Goal: Information Seeking & Learning: Learn about a topic

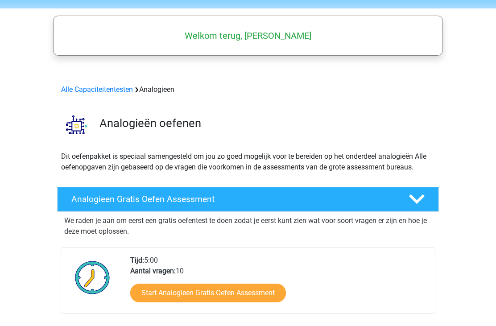
scroll to position [12, 0]
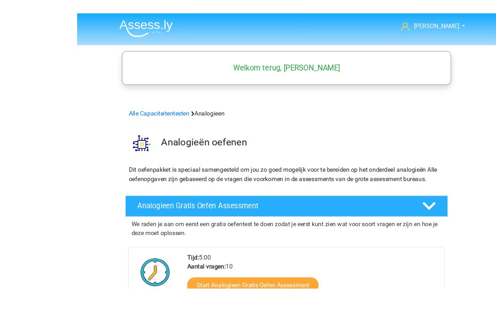
scroll to position [66, 0]
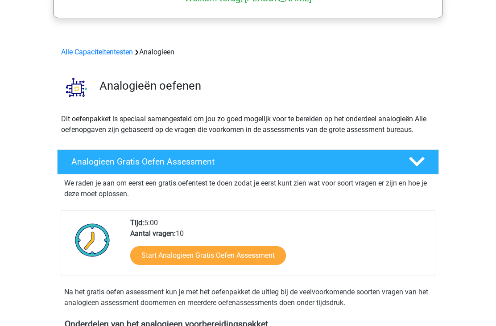
click at [104, 55] on link "Alle Capaciteitentesten" at bounding box center [97, 52] width 72 height 8
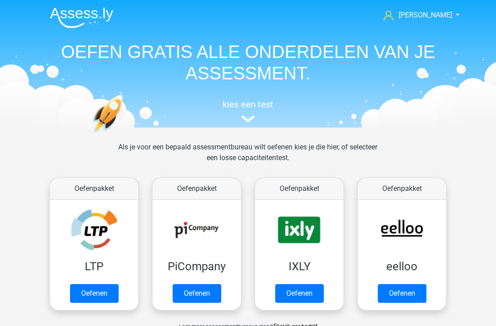
scroll to position [379, 0]
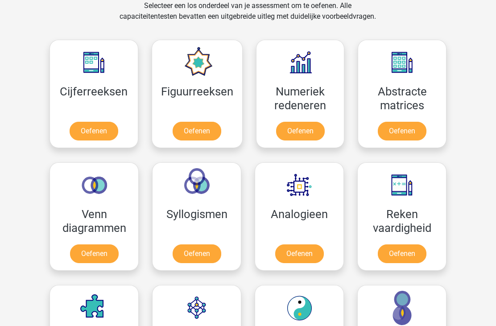
click at [304, 132] on link "Oefenen" at bounding box center [300, 131] width 49 height 19
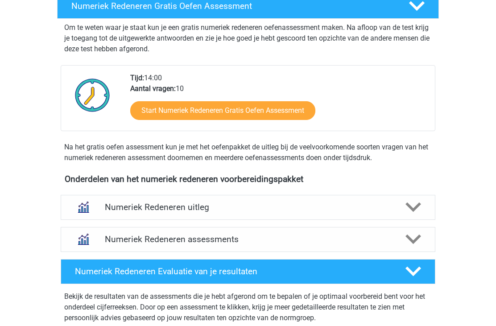
click at [261, 209] on h4 "Numeriek Redeneren uitleg" at bounding box center [248, 208] width 286 height 10
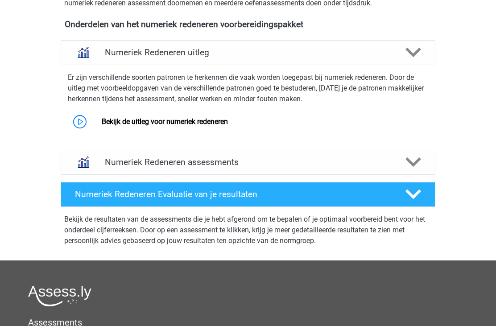
scroll to position [343, 0]
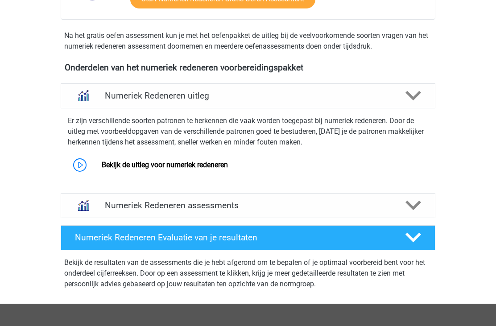
click at [228, 166] on link "Bekijk de uitleg voor numeriek redeneren" at bounding box center [165, 165] width 126 height 8
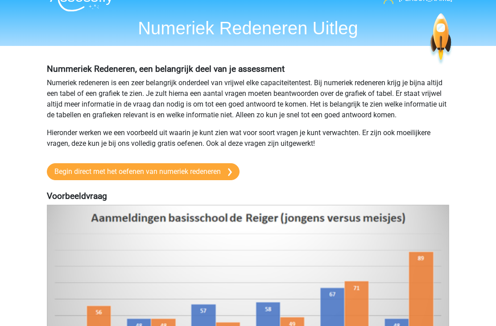
scroll to position [15, 0]
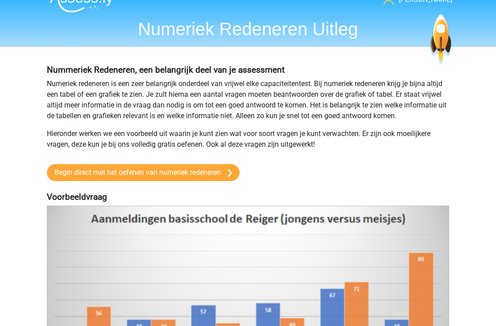
click at [217, 180] on link "Begin direct met het oefenen van numeriek redeneren" at bounding box center [143, 173] width 193 height 17
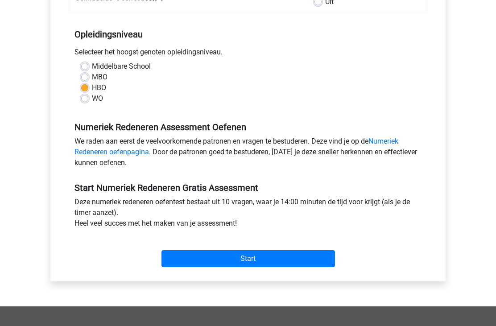
scroll to position [169, 0]
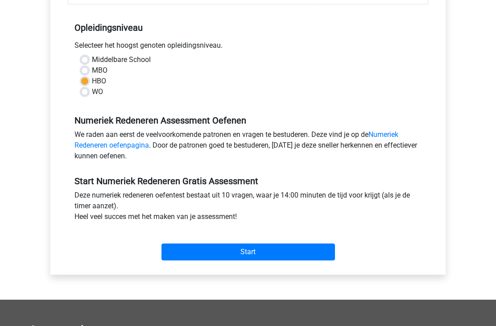
click at [224, 250] on input "Start" at bounding box center [249, 252] width 174 height 17
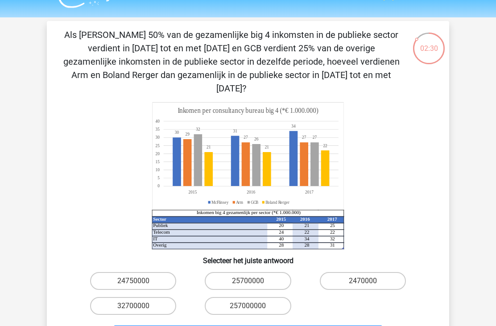
scroll to position [32, 0]
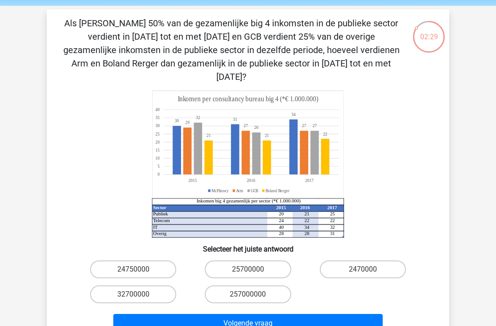
click at [231, 286] on label "257000000" at bounding box center [248, 295] width 86 height 18
click at [248, 294] on input "257000000" at bounding box center [251, 297] width 6 height 6
radio input "true"
click at [205, 314] on button "Volgende vraag" at bounding box center [248, 323] width 270 height 19
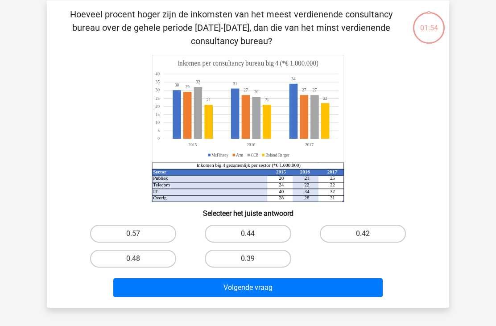
scroll to position [41, 0]
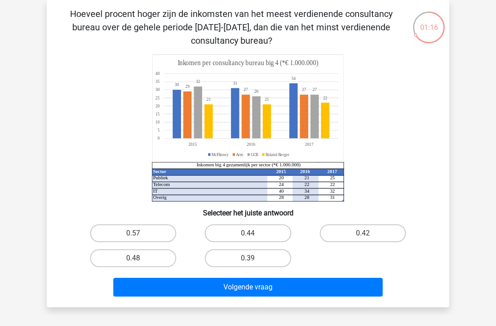
click at [245, 260] on label "0.39" at bounding box center [248, 258] width 86 height 18
click at [248, 260] on input "0.39" at bounding box center [251, 261] width 6 height 6
radio input "true"
click at [248, 290] on button "Volgende vraag" at bounding box center [248, 287] width 270 height 19
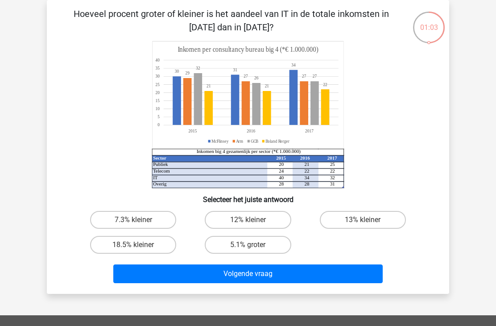
click at [138, 224] on input "7.3% kleiner" at bounding box center [136, 223] width 6 height 6
radio input "true"
click at [257, 274] on button "Volgende vraag" at bounding box center [248, 274] width 270 height 19
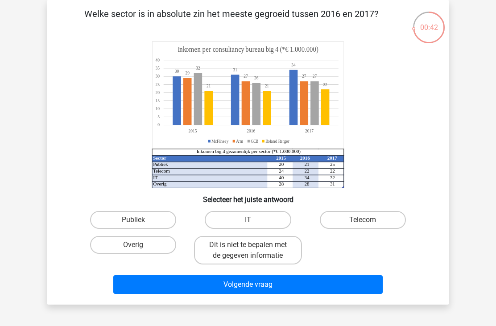
click at [154, 226] on label "Publiek" at bounding box center [133, 220] width 86 height 18
click at [139, 226] on input "Publiek" at bounding box center [136, 223] width 6 height 6
radio input "true"
click at [234, 289] on button "Volgende vraag" at bounding box center [248, 284] width 270 height 19
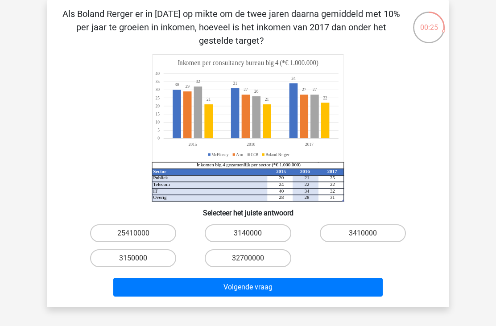
click at [233, 262] on label "32700000" at bounding box center [248, 258] width 86 height 18
click at [248, 262] on input "32700000" at bounding box center [251, 261] width 6 height 6
radio input "true"
click at [223, 291] on button "Volgende vraag" at bounding box center [248, 287] width 270 height 19
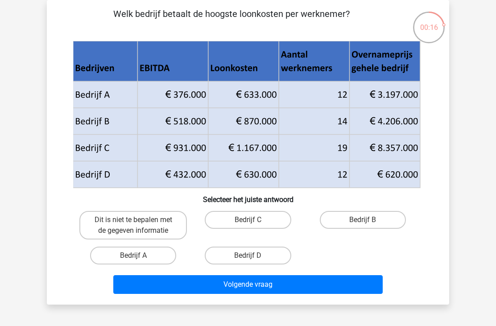
click at [344, 220] on label "Bedrijf B" at bounding box center [363, 220] width 86 height 18
click at [363, 220] on input "Bedrijf B" at bounding box center [366, 223] width 6 height 6
radio input "true"
click at [253, 286] on button "Volgende vraag" at bounding box center [248, 284] width 270 height 19
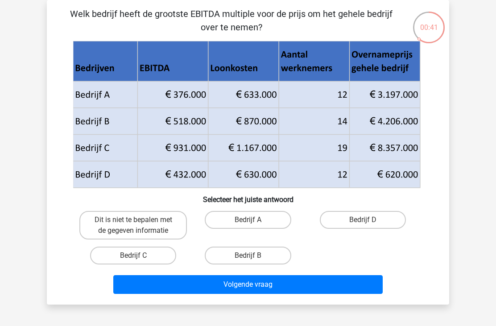
click at [142, 264] on label "Bedrijf C" at bounding box center [133, 256] width 86 height 18
click at [139, 261] on input "Bedrijf C" at bounding box center [136, 259] width 6 height 6
radio input "true"
click at [224, 290] on button "Volgende vraag" at bounding box center [248, 284] width 270 height 19
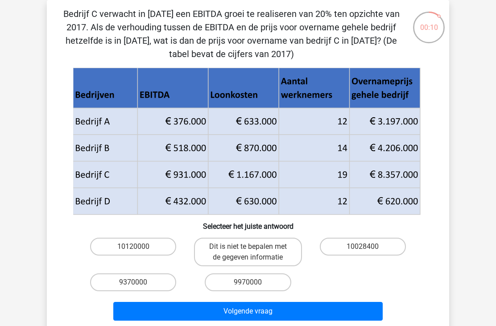
click at [334, 246] on label "10028400" at bounding box center [363, 247] width 86 height 18
click at [363, 247] on input "10028400" at bounding box center [366, 250] width 6 height 6
radio input "true"
click at [252, 311] on button "Volgende vraag" at bounding box center [248, 311] width 270 height 19
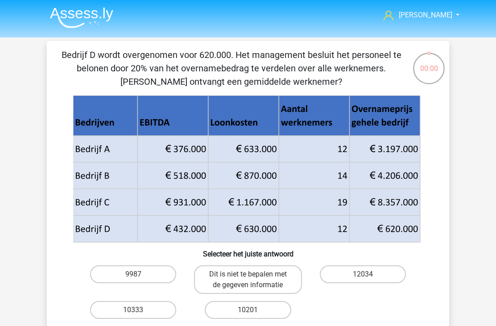
scroll to position [70, 0]
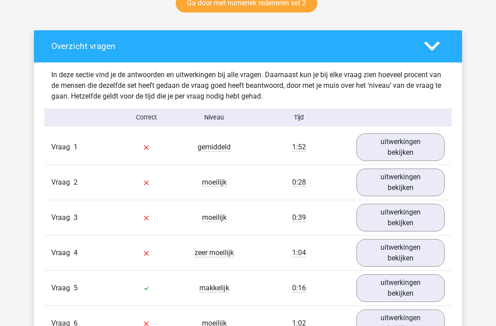
scroll to position [458, 0]
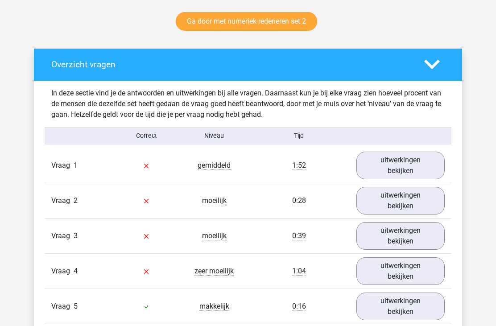
click at [383, 168] on link "uitwerkingen bekijken" at bounding box center [401, 166] width 88 height 28
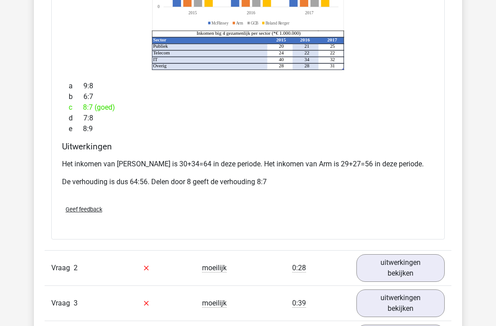
scroll to position [758, 0]
click at [384, 268] on link "uitwerkingen bekijken" at bounding box center [401, 268] width 88 height 28
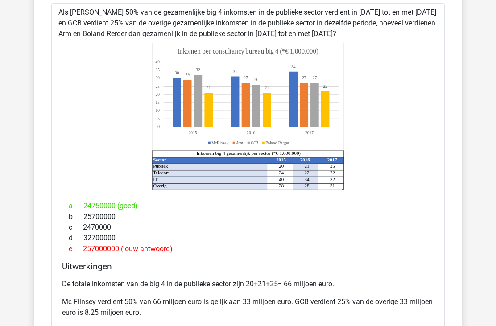
scroll to position [1046, 0]
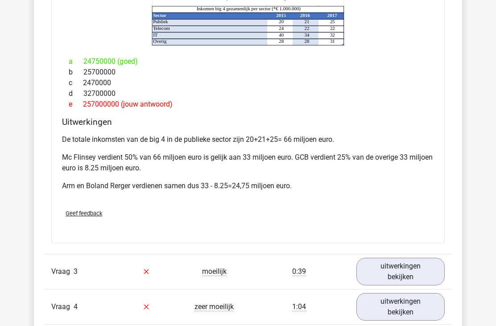
click at [399, 276] on link "uitwerkingen bekijken" at bounding box center [401, 272] width 88 height 28
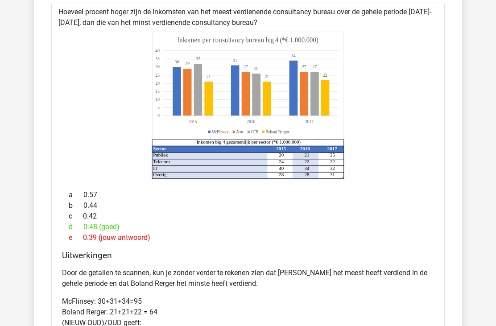
scroll to position [1495, 0]
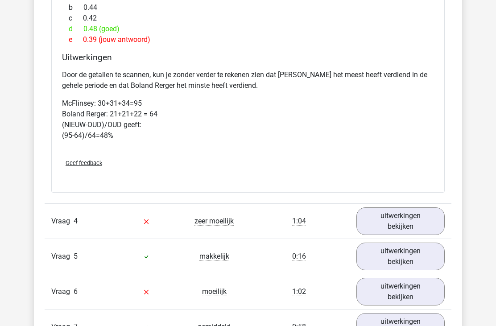
click at [379, 225] on link "uitwerkingen bekijken" at bounding box center [401, 221] width 88 height 28
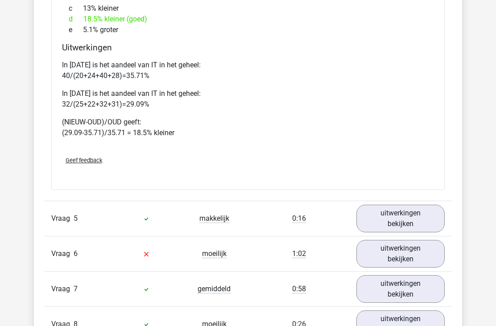
scroll to position [2138, 0]
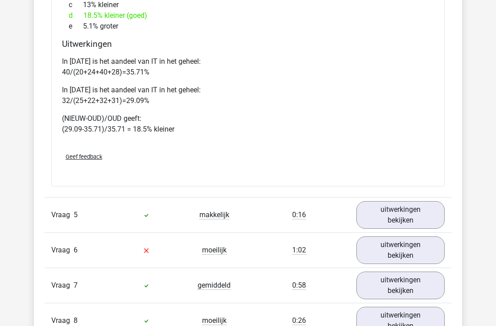
click at [362, 214] on link "uitwerkingen bekijken" at bounding box center [401, 215] width 88 height 28
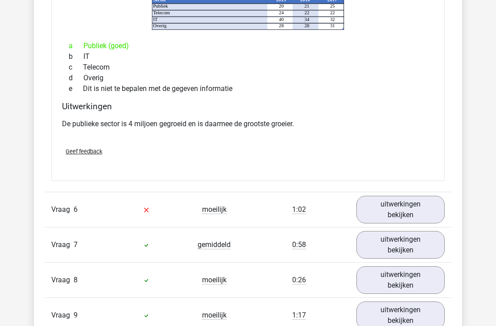
scroll to position [2520, 0]
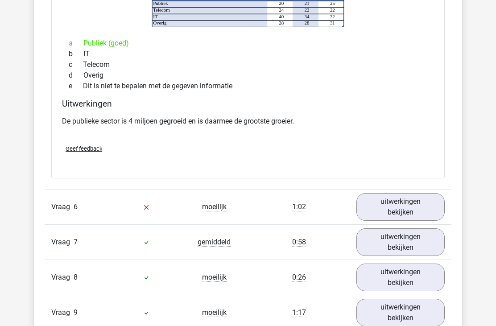
click at [367, 208] on link "uitwerkingen bekijken" at bounding box center [401, 207] width 88 height 28
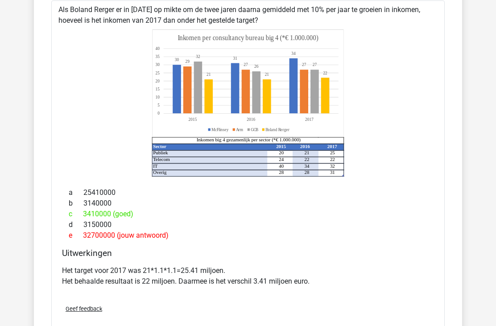
scroll to position [2754, 0]
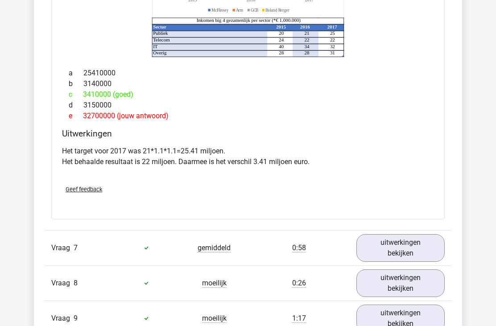
click at [373, 253] on link "uitwerkingen bekijken" at bounding box center [401, 249] width 88 height 28
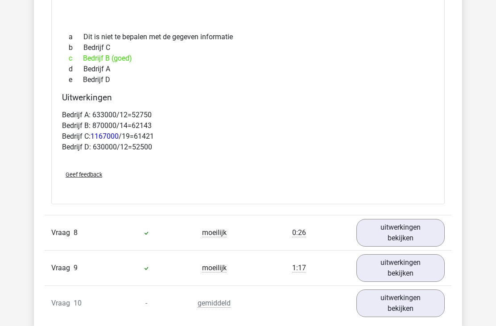
scroll to position [3297, 0]
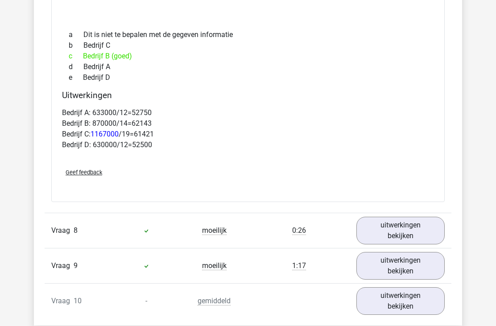
click at [380, 237] on link "uitwerkingen bekijken" at bounding box center [401, 231] width 88 height 28
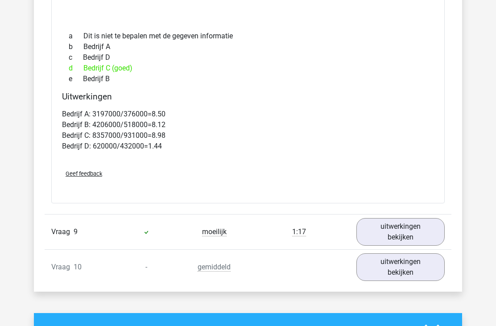
scroll to position [3706, 0]
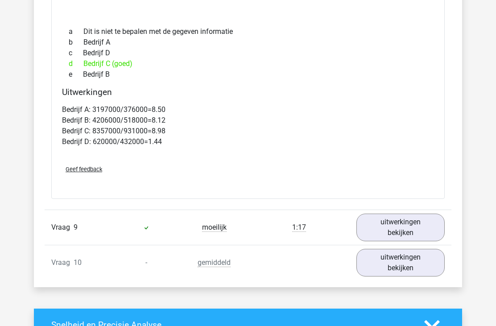
click at [368, 230] on link "uitwerkingen bekijken" at bounding box center [401, 228] width 88 height 28
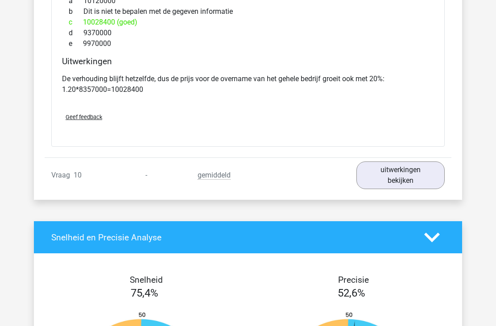
scroll to position [4166, 0]
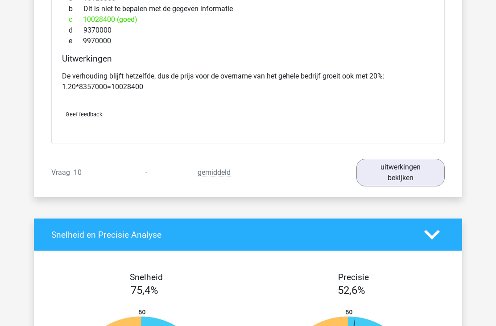
click at [394, 176] on link "uitwerkingen bekijken" at bounding box center [401, 173] width 88 height 28
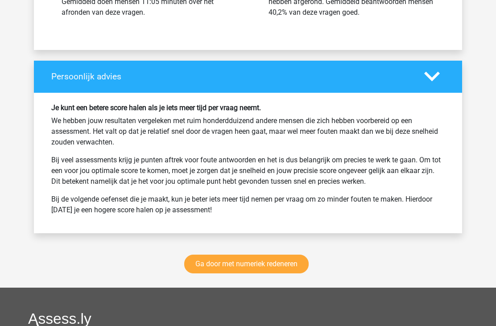
scroll to position [4987, 0]
click at [295, 259] on link "Ga door met numeriek redeneren" at bounding box center [246, 264] width 124 height 19
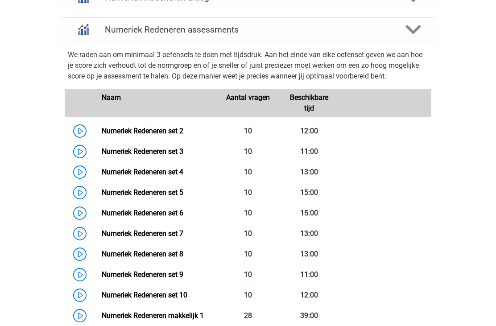
scroll to position [392, 0]
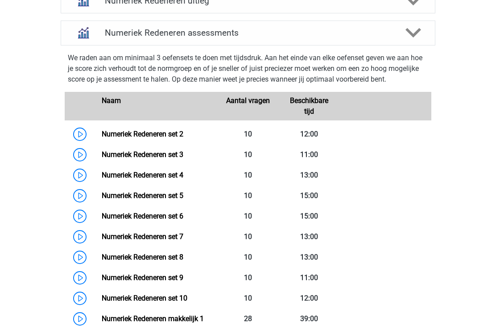
click at [183, 131] on link "Numeriek Redeneren set 2" at bounding box center [143, 134] width 82 height 8
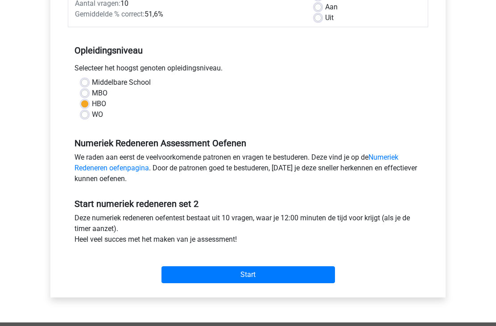
scroll to position [149, 0]
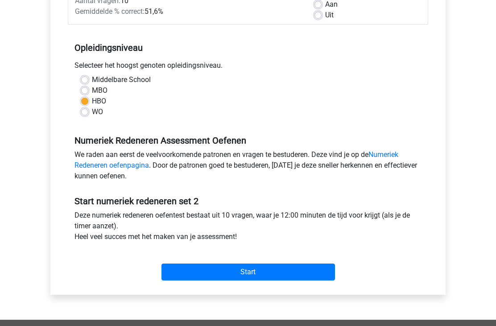
click at [291, 272] on input "Start" at bounding box center [249, 272] width 174 height 17
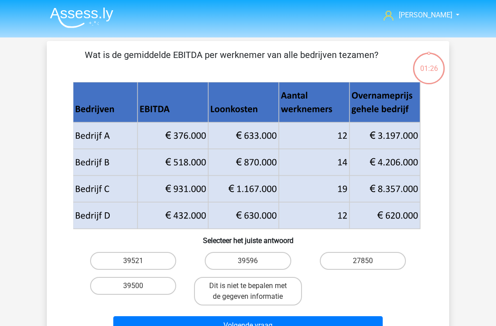
click at [317, 289] on div "39521 39596 27850 39500 Dit is niet te bepalen met de gegeven informatie" at bounding box center [248, 279] width 344 height 61
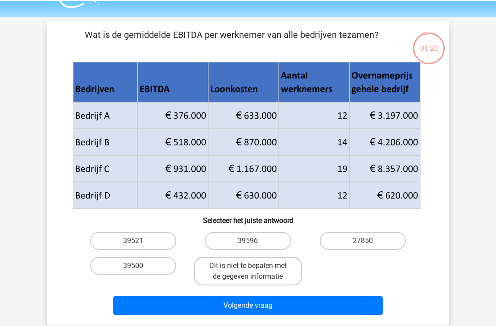
scroll to position [17, 0]
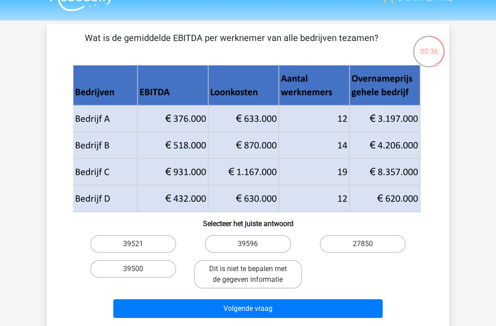
click at [258, 241] on label "39596" at bounding box center [248, 244] width 86 height 18
click at [254, 244] on input "39596" at bounding box center [251, 247] width 6 height 6
radio input "true"
click at [252, 305] on button "Volgende vraag" at bounding box center [248, 308] width 270 height 19
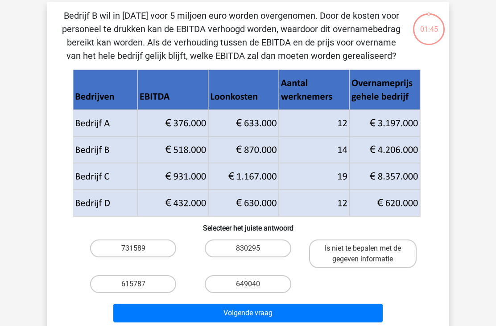
scroll to position [41, 0]
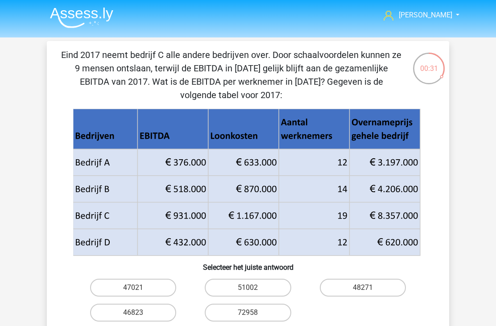
click at [149, 289] on label "47021" at bounding box center [133, 288] width 86 height 18
click at [139, 289] on input "47021" at bounding box center [136, 291] width 6 height 6
radio input "true"
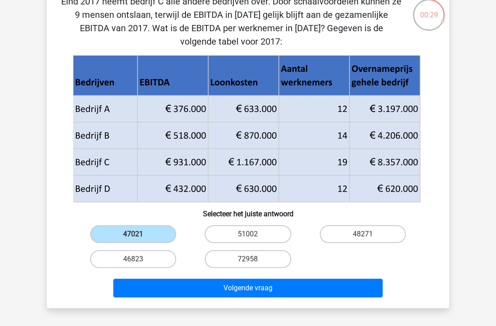
click at [273, 289] on button "Volgende vraag" at bounding box center [248, 288] width 270 height 19
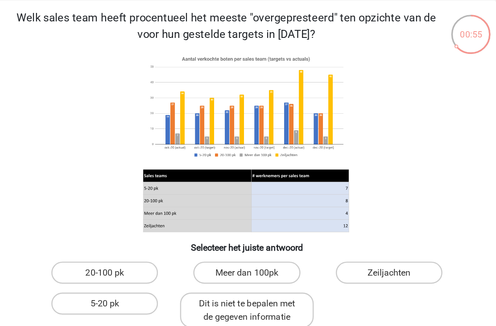
scroll to position [2, 0]
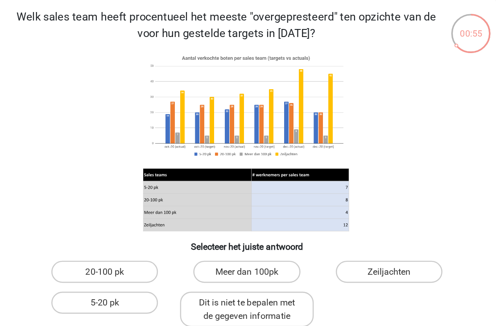
click at [320, 250] on label "Zeiljachten" at bounding box center [363, 259] width 86 height 18
click at [363, 259] on input "Zeiljachten" at bounding box center [366, 262] width 6 height 6
radio input "true"
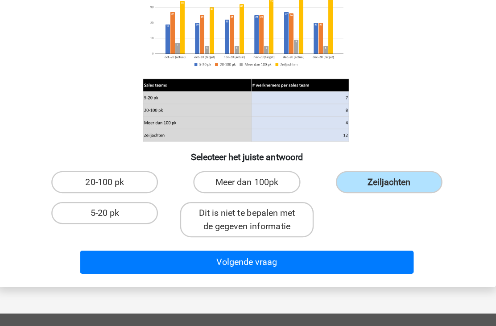
click at [256, 241] on button "Volgende vraag" at bounding box center [248, 250] width 270 height 19
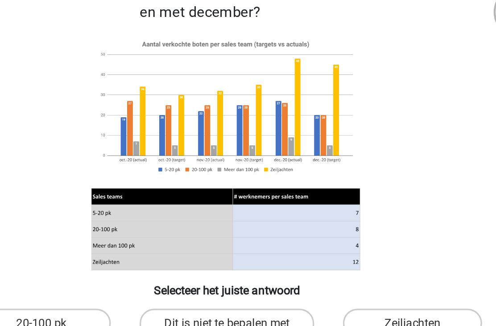
scroll to position [35, 0]
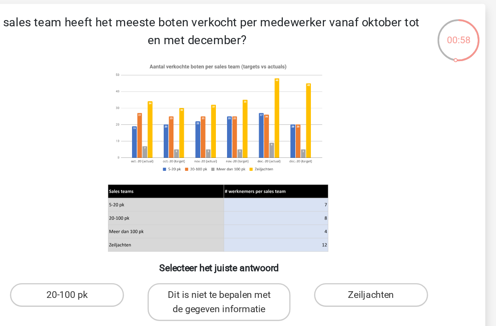
click at [320, 224] on label "Zeiljachten" at bounding box center [363, 226] width 86 height 18
click at [363, 226] on input "Zeiljachten" at bounding box center [366, 229] width 6 height 6
radio input "true"
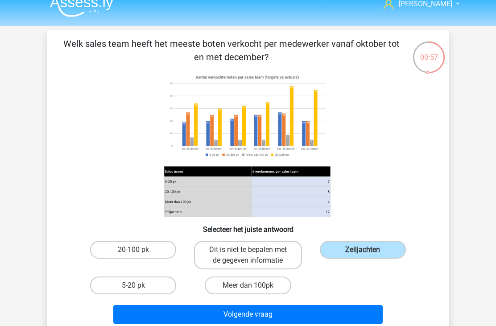
scroll to position [11, 0]
click at [298, 295] on div "Meer dan 100pk" at bounding box center [248, 285] width 115 height 25
click at [310, 320] on button "Volgende vraag" at bounding box center [248, 314] width 270 height 19
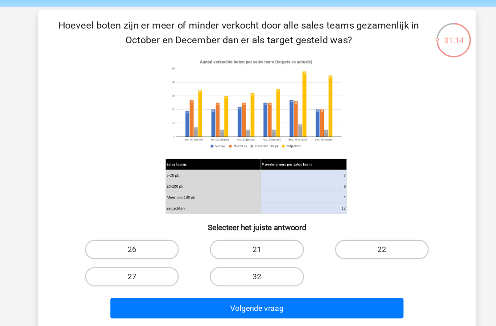
scroll to position [31, 0]
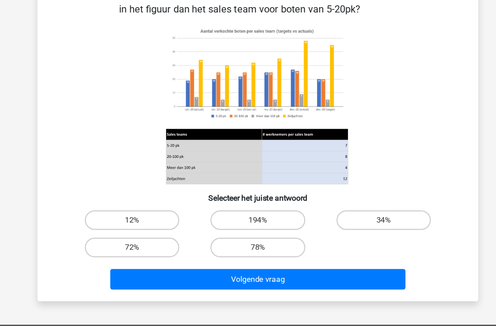
scroll to position [29, 0]
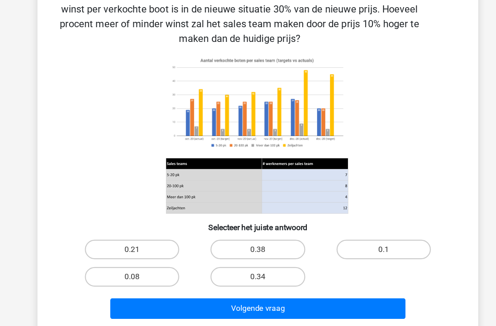
scroll to position [29, 0]
